Goal: Manage account settings

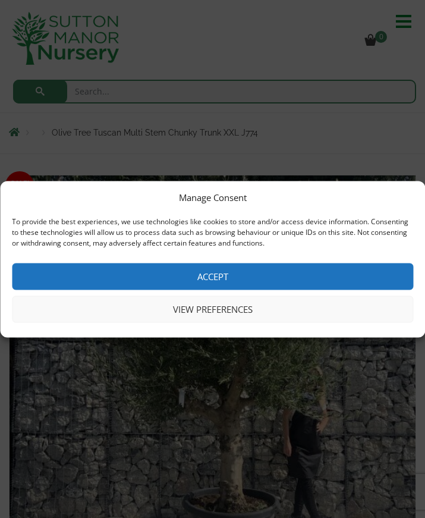
click at [236, 310] on button "View preferences" at bounding box center [212, 308] width 401 height 27
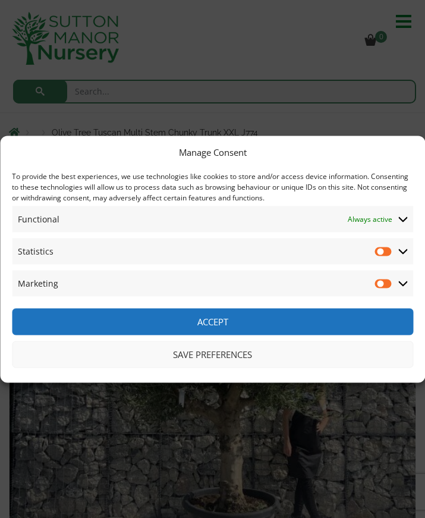
click at [389, 249] on input "Statistics" at bounding box center [384, 251] width 18 height 12
checkbox input "true"
click at [380, 285] on input "Marketing" at bounding box center [384, 283] width 18 height 12
checkbox input "true"
click at [386, 255] on input "Statistics" at bounding box center [384, 251] width 18 height 12
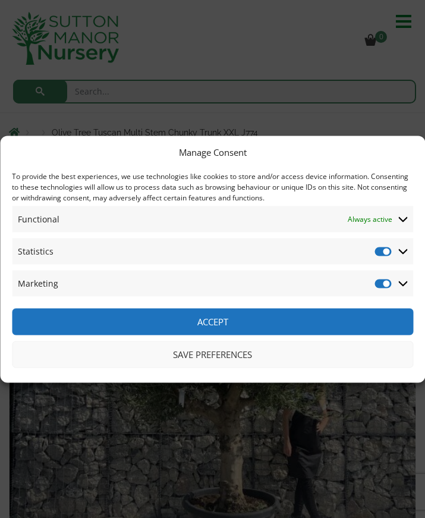
checkbox input "false"
click at [381, 285] on input "Marketing" at bounding box center [384, 283] width 18 height 12
checkbox input "false"
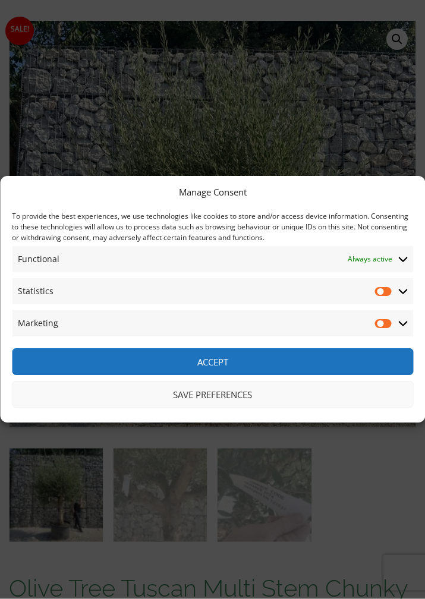
scroll to position [158, 0]
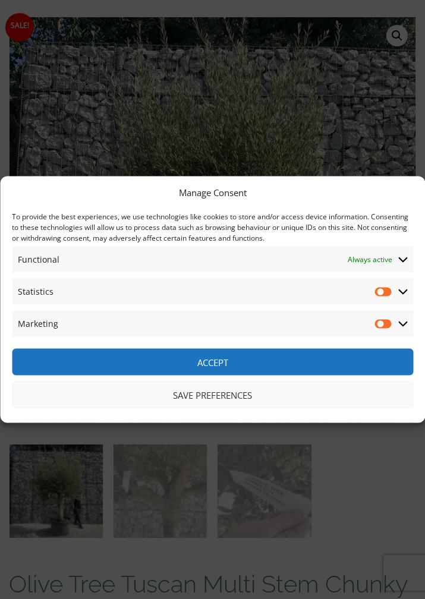
click at [401, 259] on icon at bounding box center [403, 259] width 10 height 5
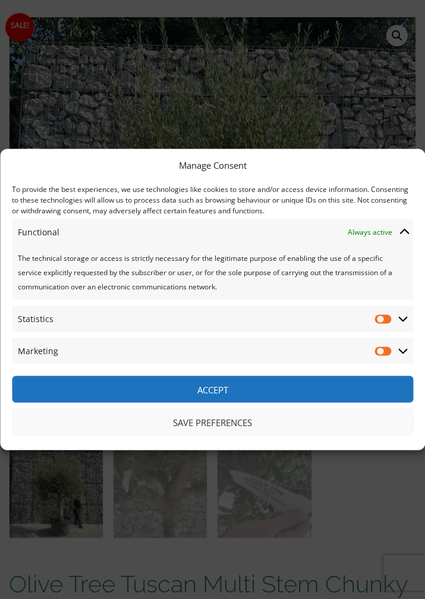
click at [406, 227] on span at bounding box center [403, 232] width 11 height 11
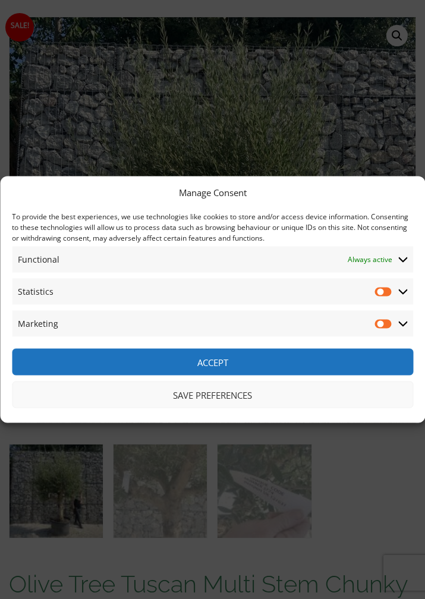
click at [380, 297] on input "Statistics" at bounding box center [384, 292] width 18 height 12
checkbox input "true"
click at [378, 324] on input "Marketing" at bounding box center [384, 324] width 18 height 12
click at [380, 322] on input "Marketing" at bounding box center [384, 324] width 18 height 12
checkbox input "false"
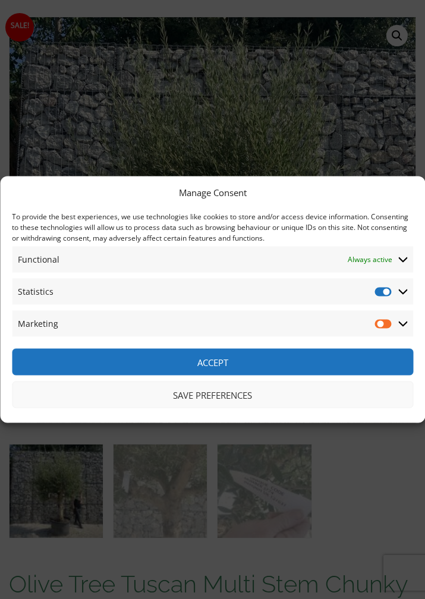
click at [387, 290] on input "Statistics" at bounding box center [384, 292] width 18 height 12
checkbox input "false"
click at [304, 389] on button "Save preferences" at bounding box center [212, 395] width 401 height 27
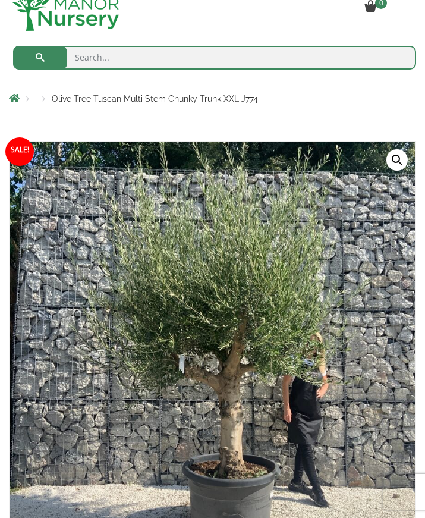
scroll to position [0, 0]
